Goal: Communication & Community: Answer question/provide support

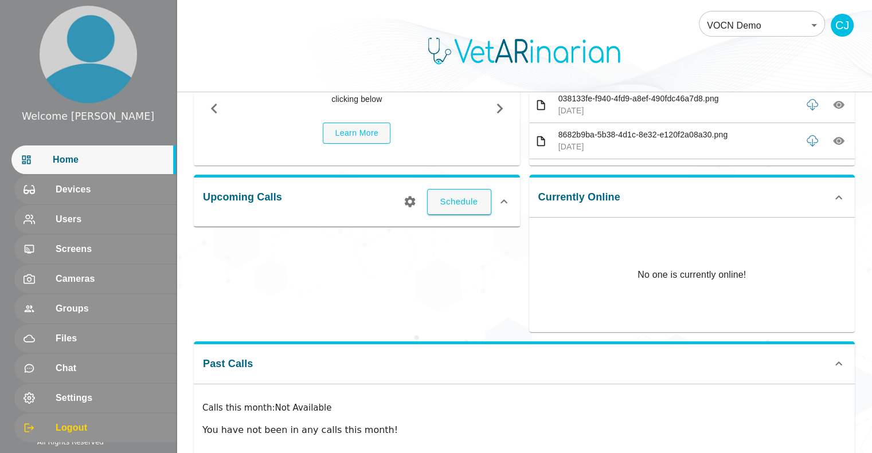
scroll to position [101, 0]
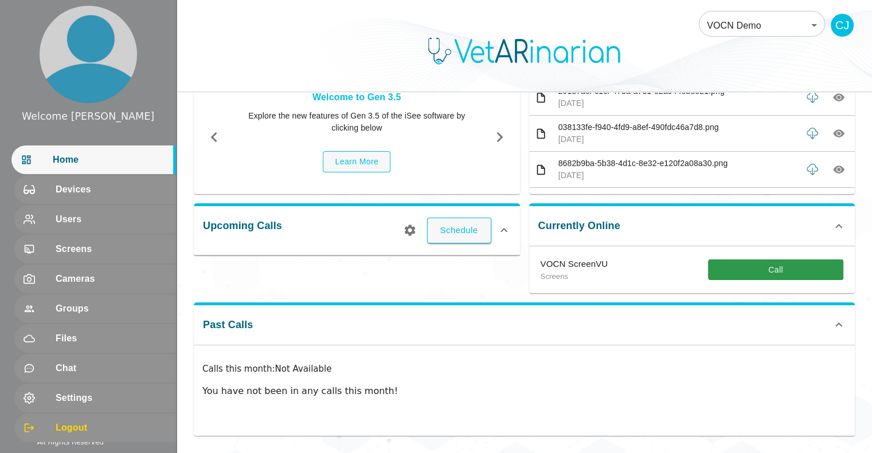
scroll to position [71, 0]
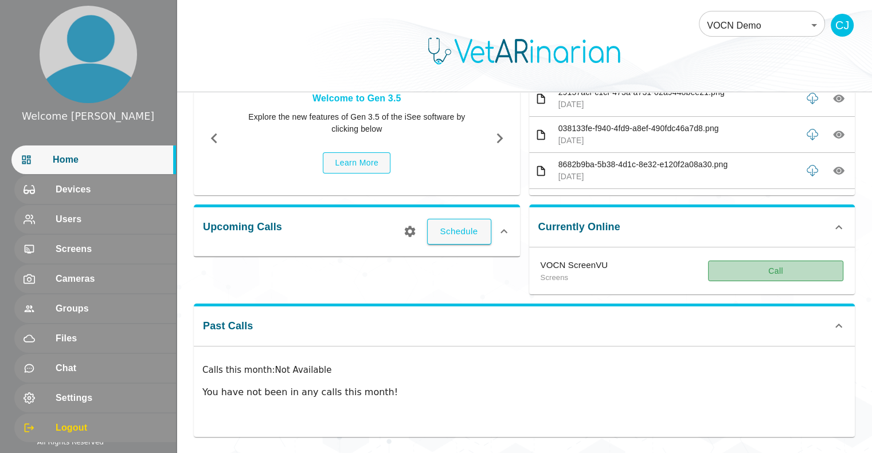
click at [743, 265] on button "Call" at bounding box center [775, 271] width 135 height 21
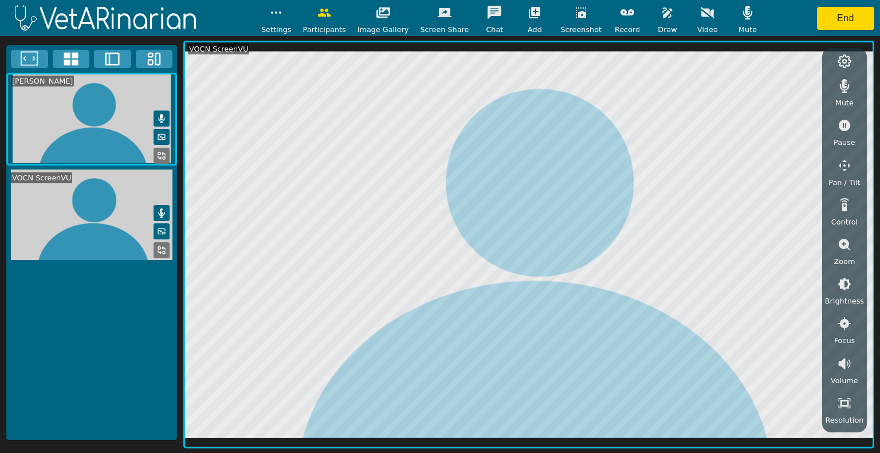
click at [661, 16] on icon "button" at bounding box center [668, 13] width 14 height 14
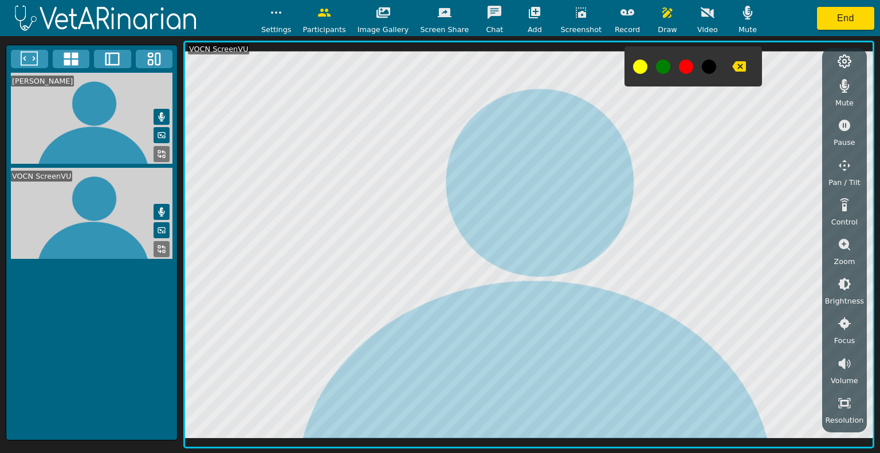
click at [625, 65] on div at bounding box center [694, 66] width 138 height 40
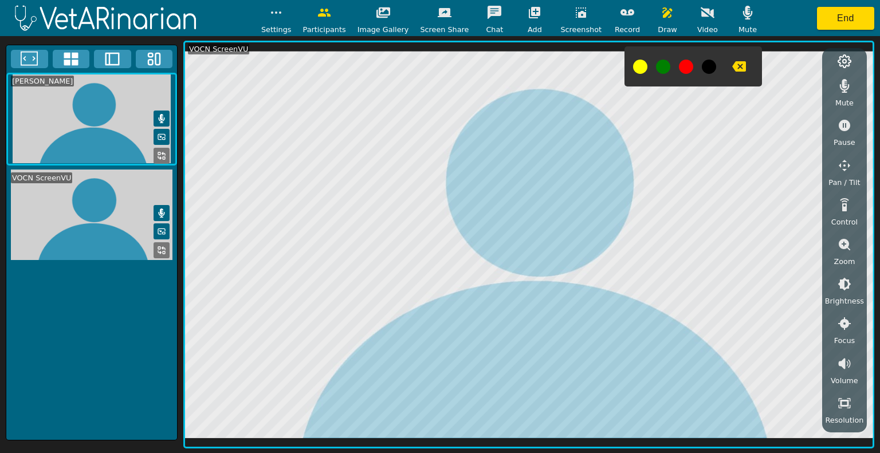
click at [732, 62] on icon "button" at bounding box center [739, 66] width 14 height 10
click at [732, 60] on icon "button" at bounding box center [739, 67] width 14 height 14
click at [661, 14] on icon "button" at bounding box center [668, 13] width 14 height 14
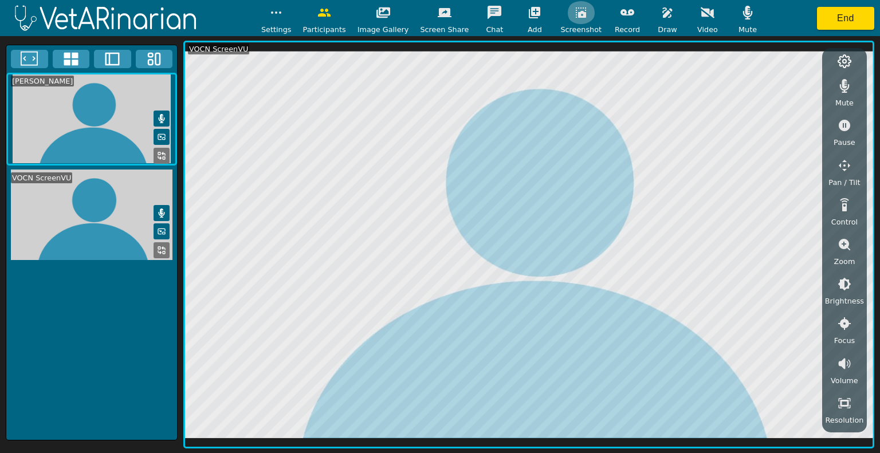
click at [576, 13] on icon "button" at bounding box center [581, 12] width 10 height 10
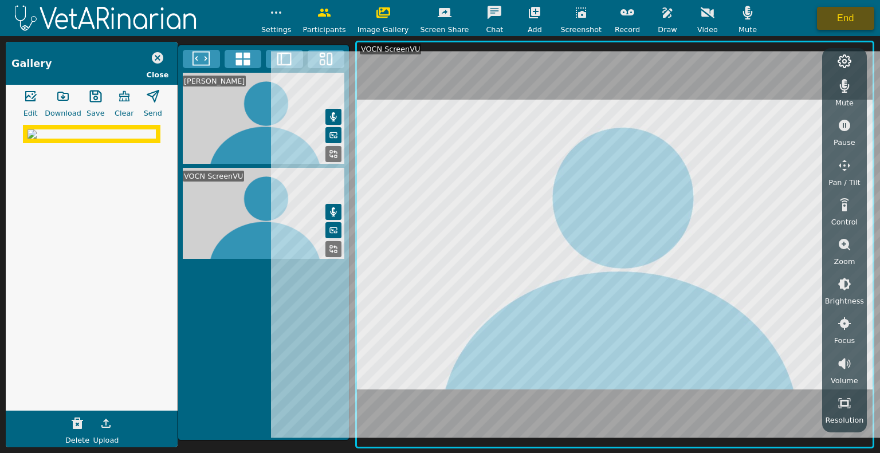
click at [837, 13] on button "End" at bounding box center [845, 18] width 57 height 23
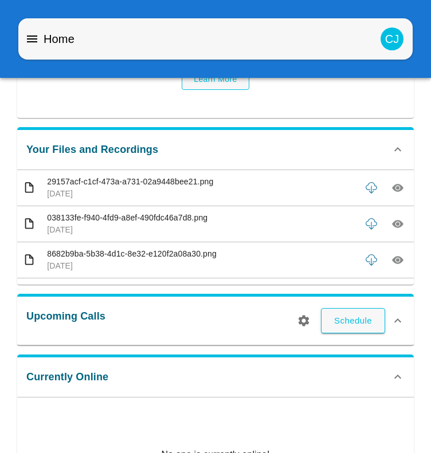
scroll to position [105, 0]
